Goal: Information Seeking & Learning: Learn about a topic

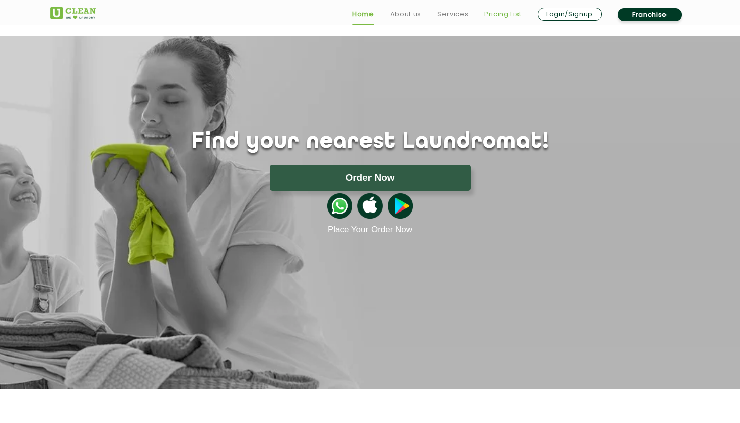
click at [495, 18] on link "Pricing List" at bounding box center [503, 14] width 37 height 12
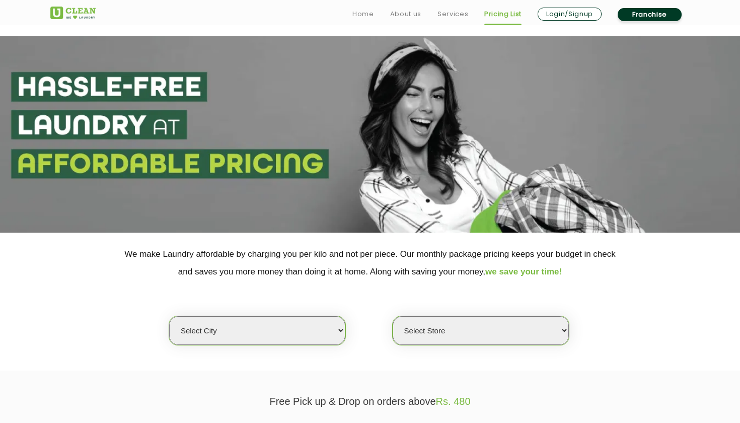
select select "1"
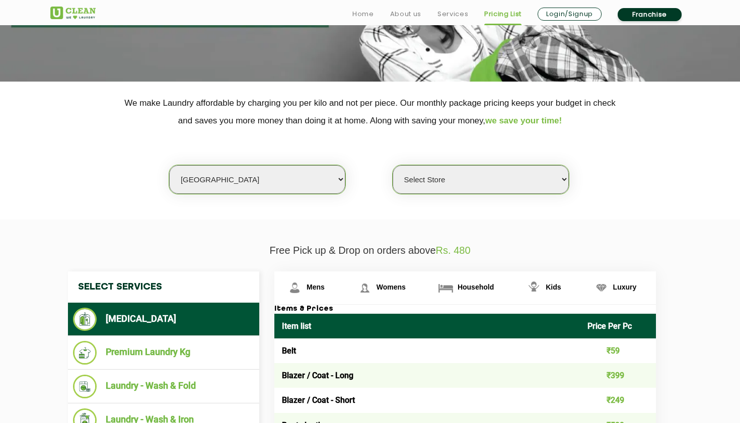
scroll to position [152, 0]
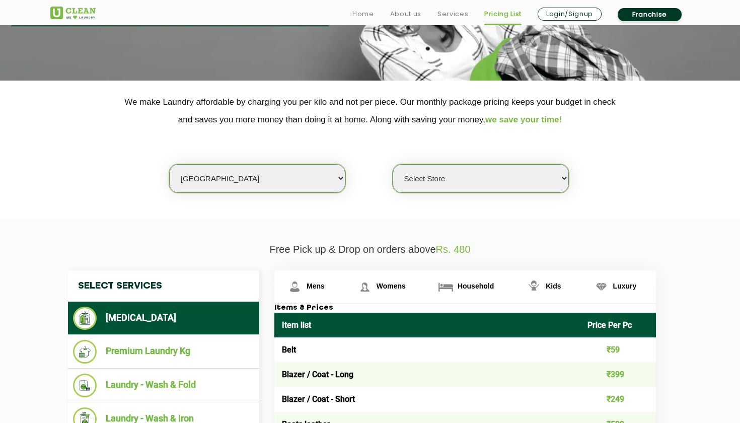
select select "141"
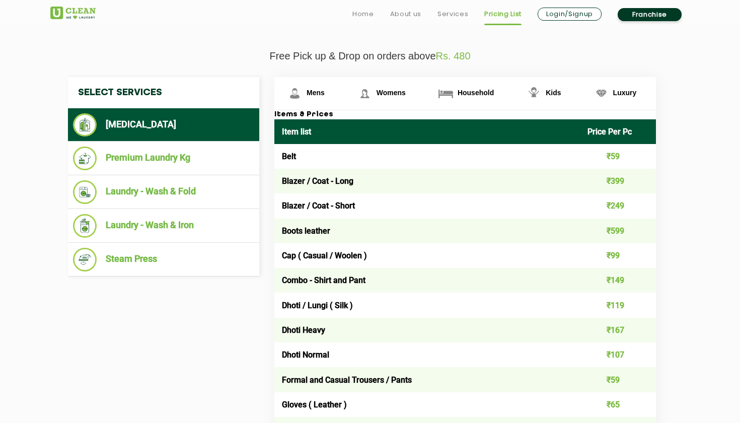
scroll to position [348, 0]
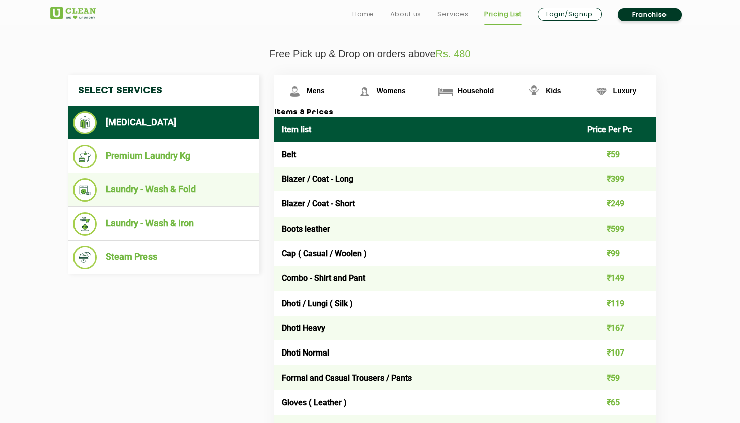
click at [221, 183] on li "Laundry - Wash & Fold" at bounding box center [163, 190] width 181 height 24
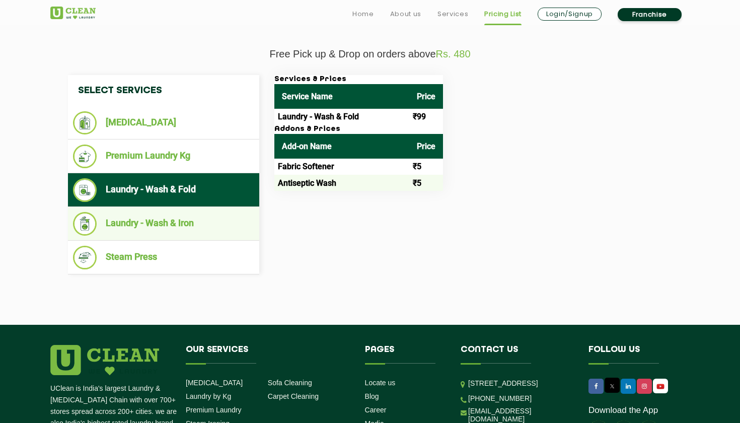
click at [186, 227] on li "Laundry - Wash & Iron" at bounding box center [163, 224] width 181 height 24
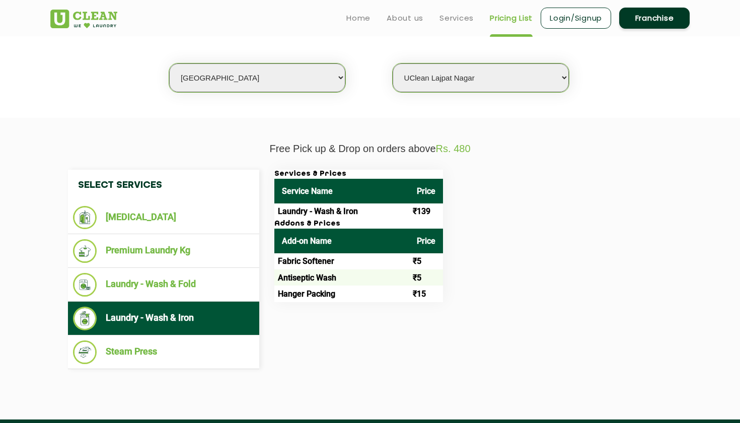
scroll to position [198, 0]
